Goal: Navigation & Orientation: Find specific page/section

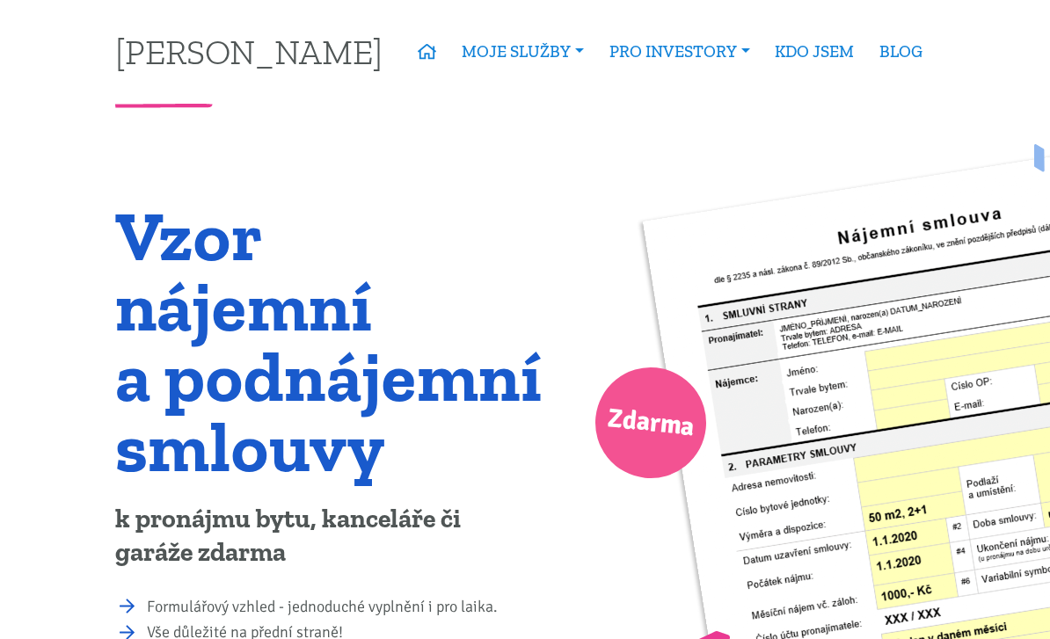
click at [0, 0] on link "Financování bez limitu" at bounding box center [0, 0] width 0 height 0
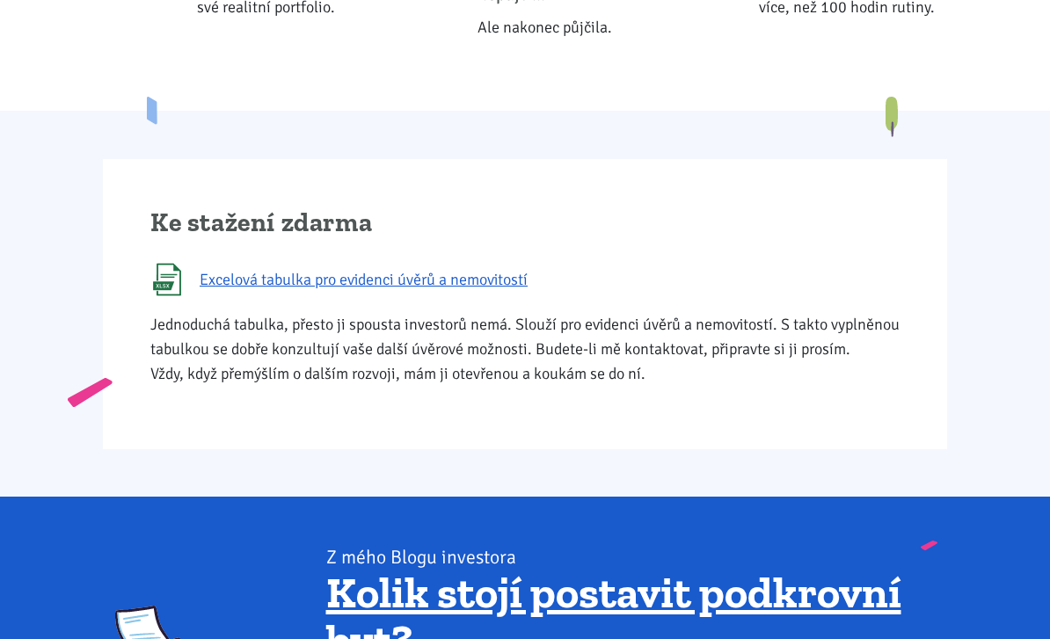
scroll to position [1003, 0]
click at [472, 280] on span "Excelová tabulka pro evidenci úvěrů a nemovitostí" at bounding box center [364, 279] width 328 height 25
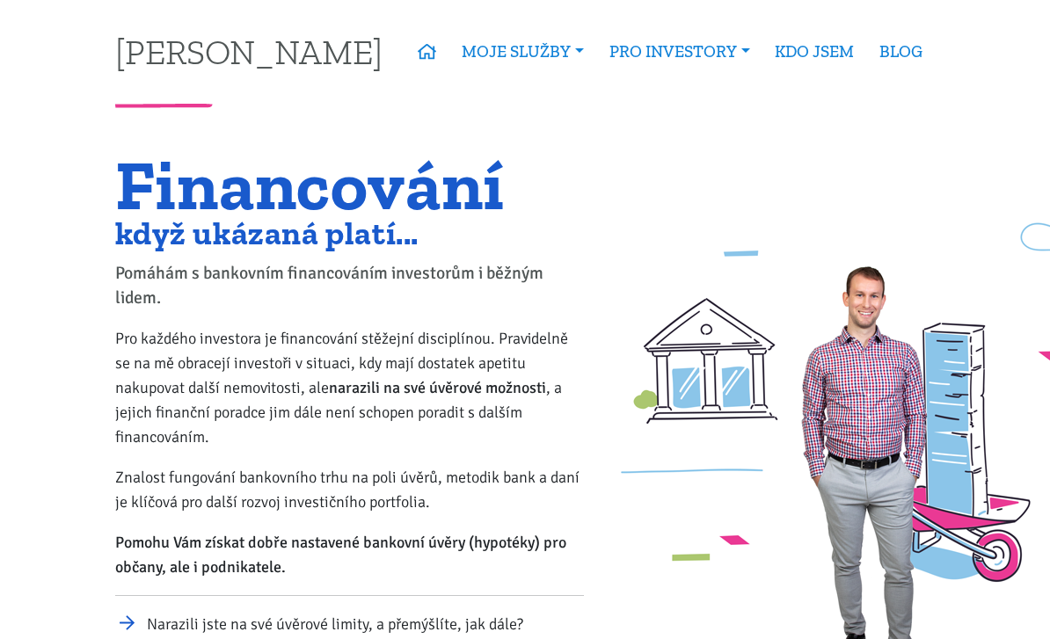
click at [0, 0] on link "Kupte investiční byt" at bounding box center [0, 0] width 0 height 0
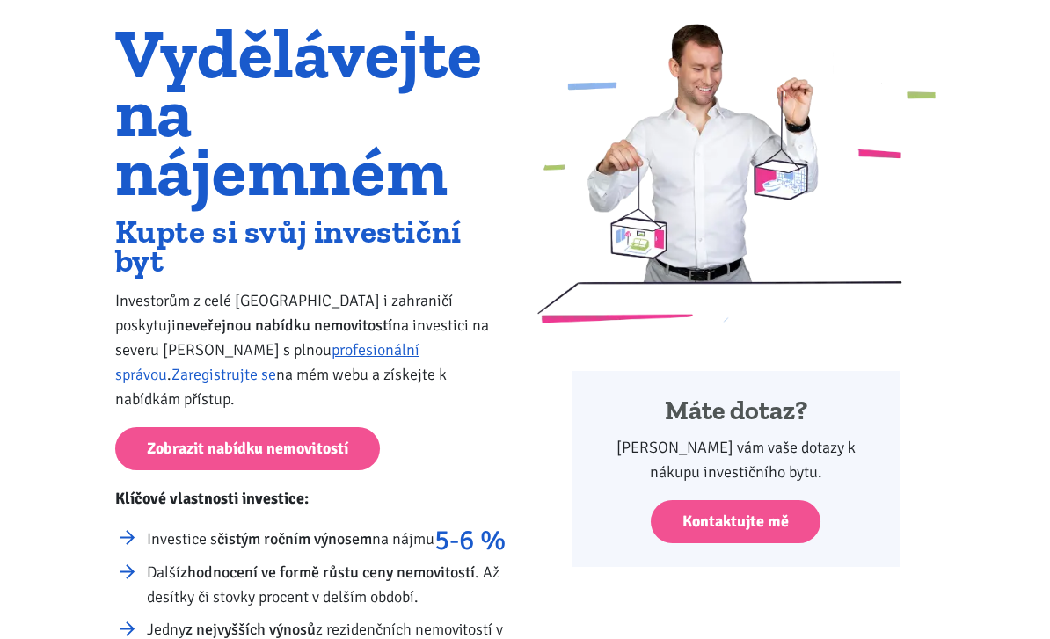
scroll to position [132, 0]
click at [160, 427] on link "Zobrazit nabídku nemovitostí" at bounding box center [247, 448] width 265 height 43
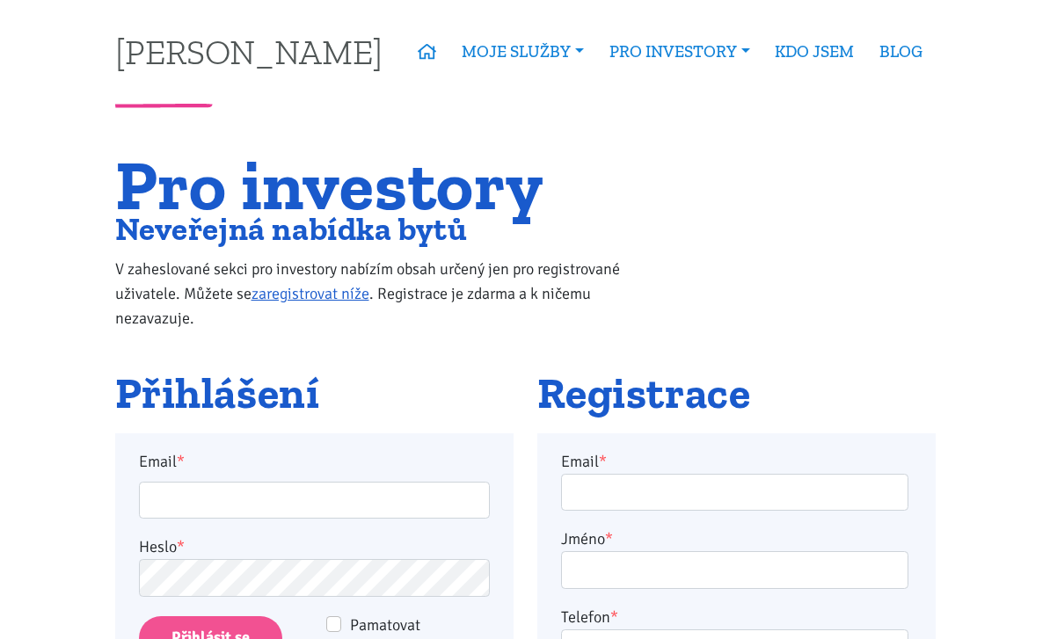
click at [0, 0] on link "Rozšíření pro prohlížeče" at bounding box center [0, 0] width 0 height 0
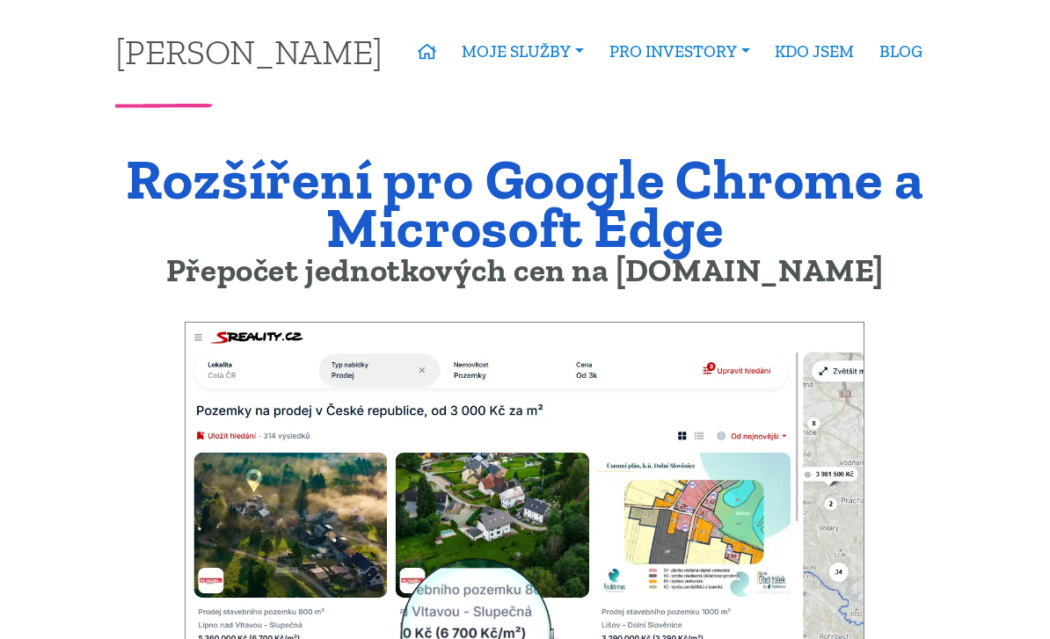
click at [0, 0] on link "Podpisový vzor pro katastr" at bounding box center [0, 0] width 0 height 0
